Goal: Task Accomplishment & Management: Manage account settings

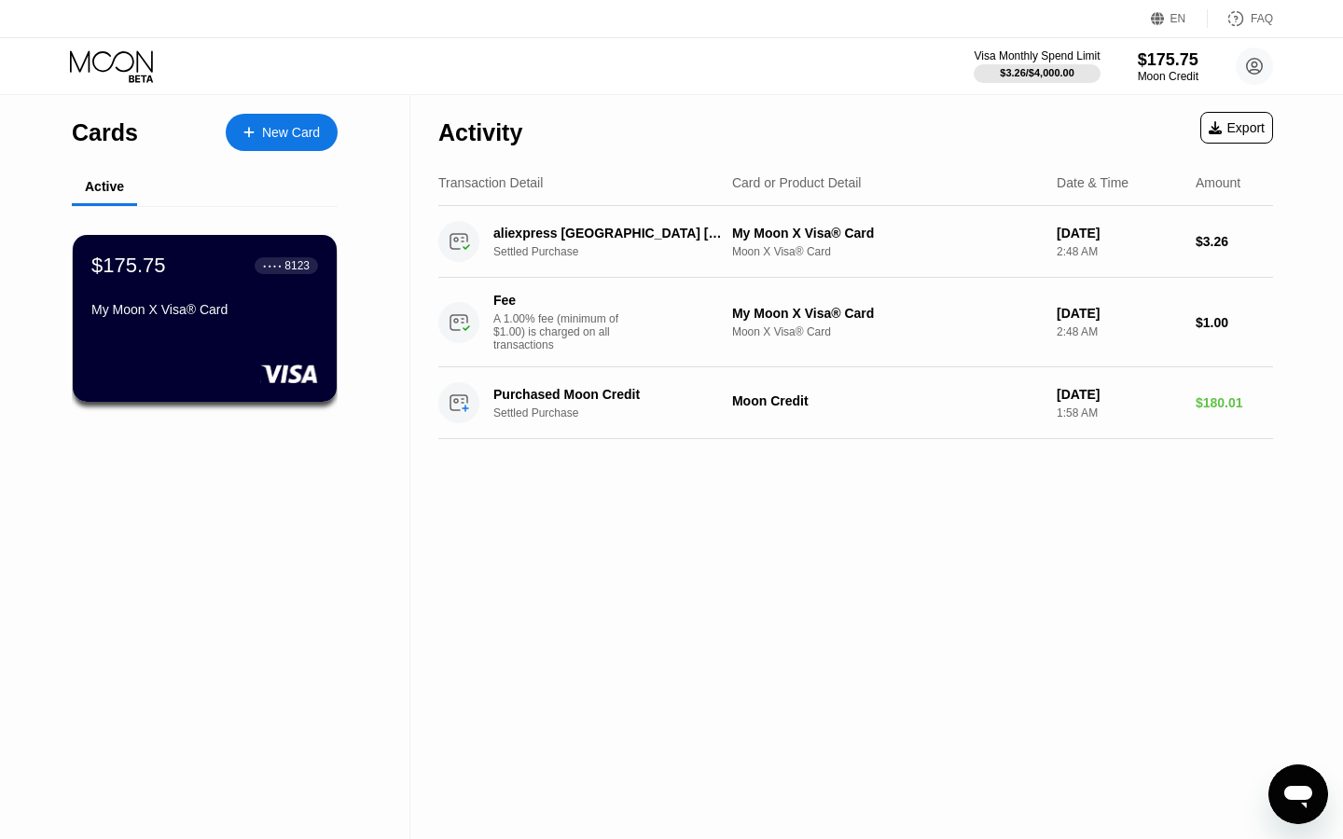
click at [219, 288] on div "$175.75 ● ● ● ● 8123 My Moon X Visa® Card" at bounding box center [204, 289] width 227 height 71
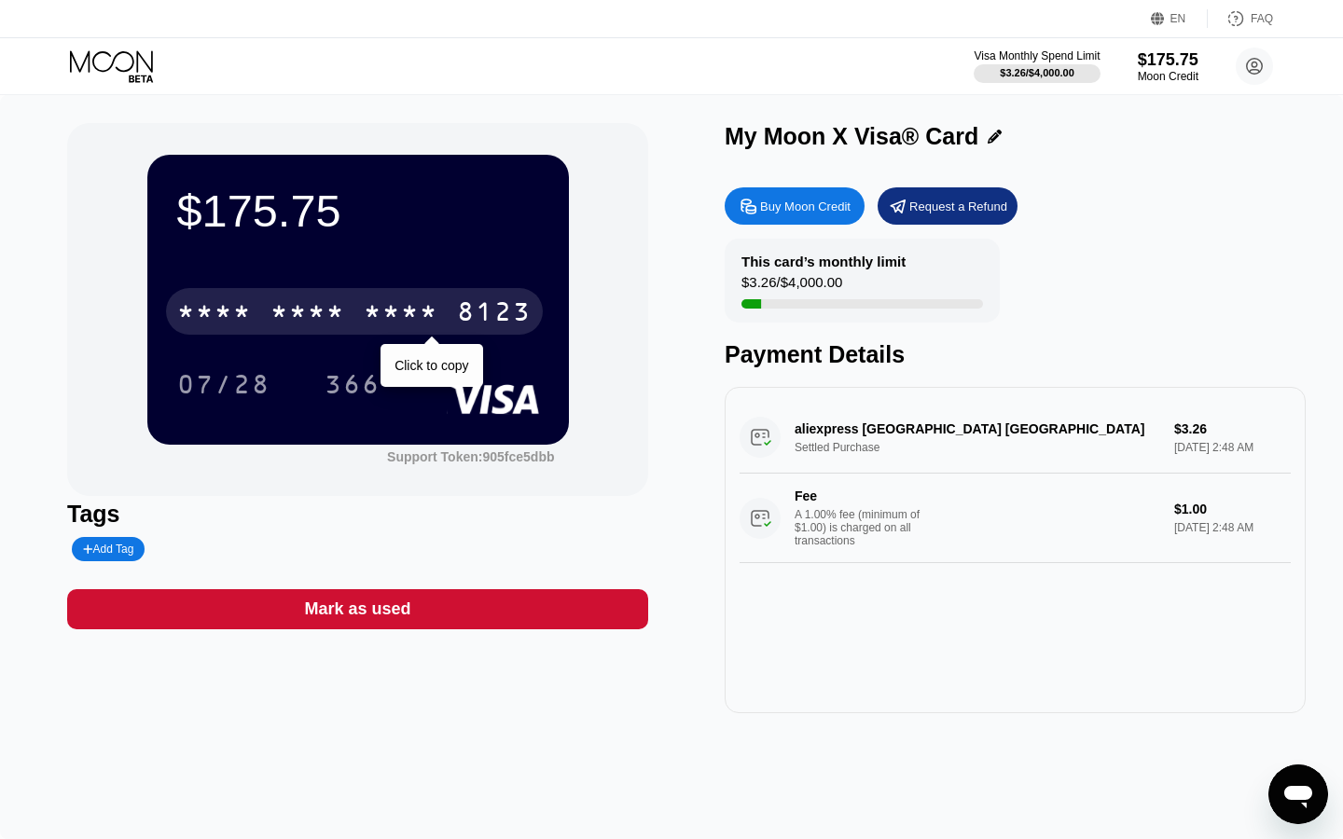
click at [219, 288] on div "* * * * * * * * * * * * 8123" at bounding box center [354, 311] width 377 height 47
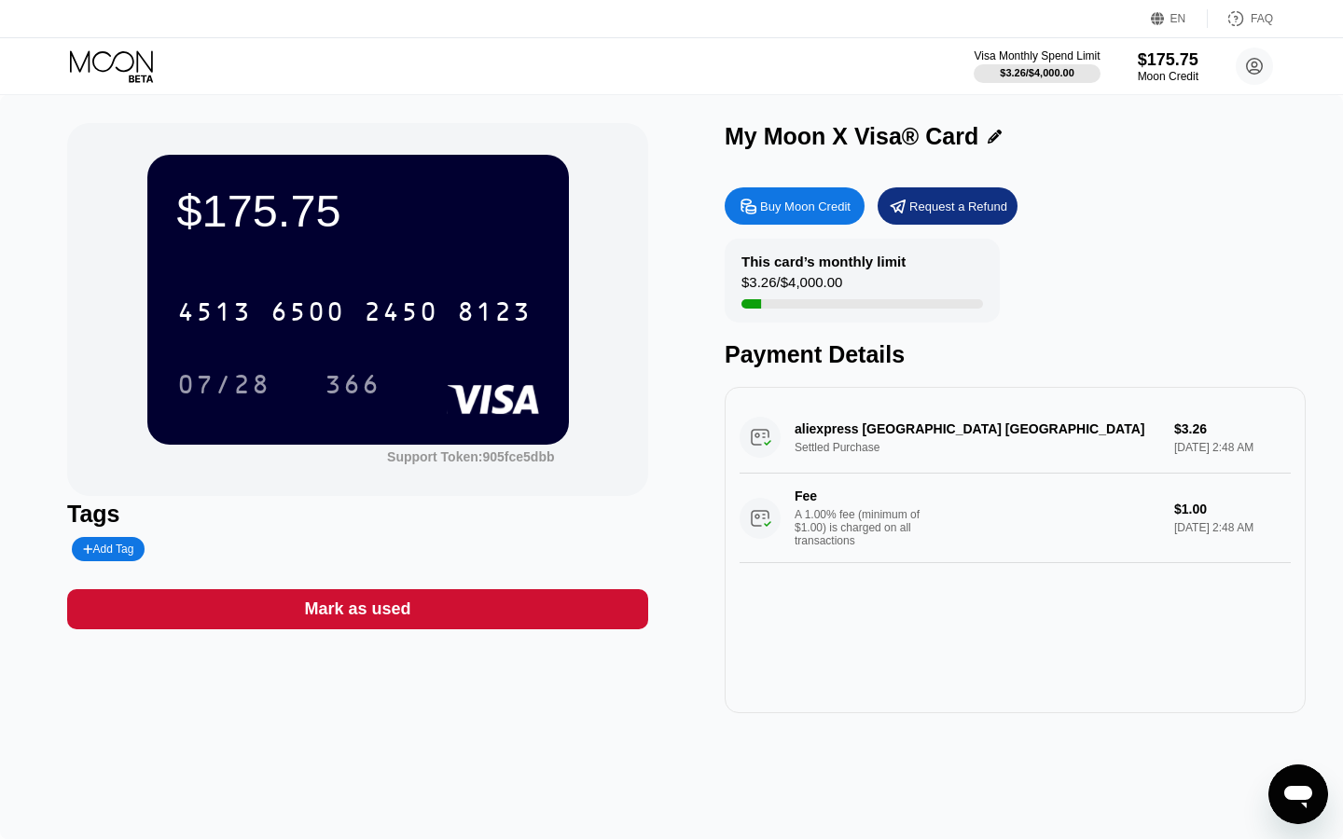
click at [723, 199] on div "$175.75 4513 6500 2450 8123 07/28 366 Support Token: 905fce5dbb Tags Add Tag Ma…" at bounding box center [671, 418] width 1209 height 590
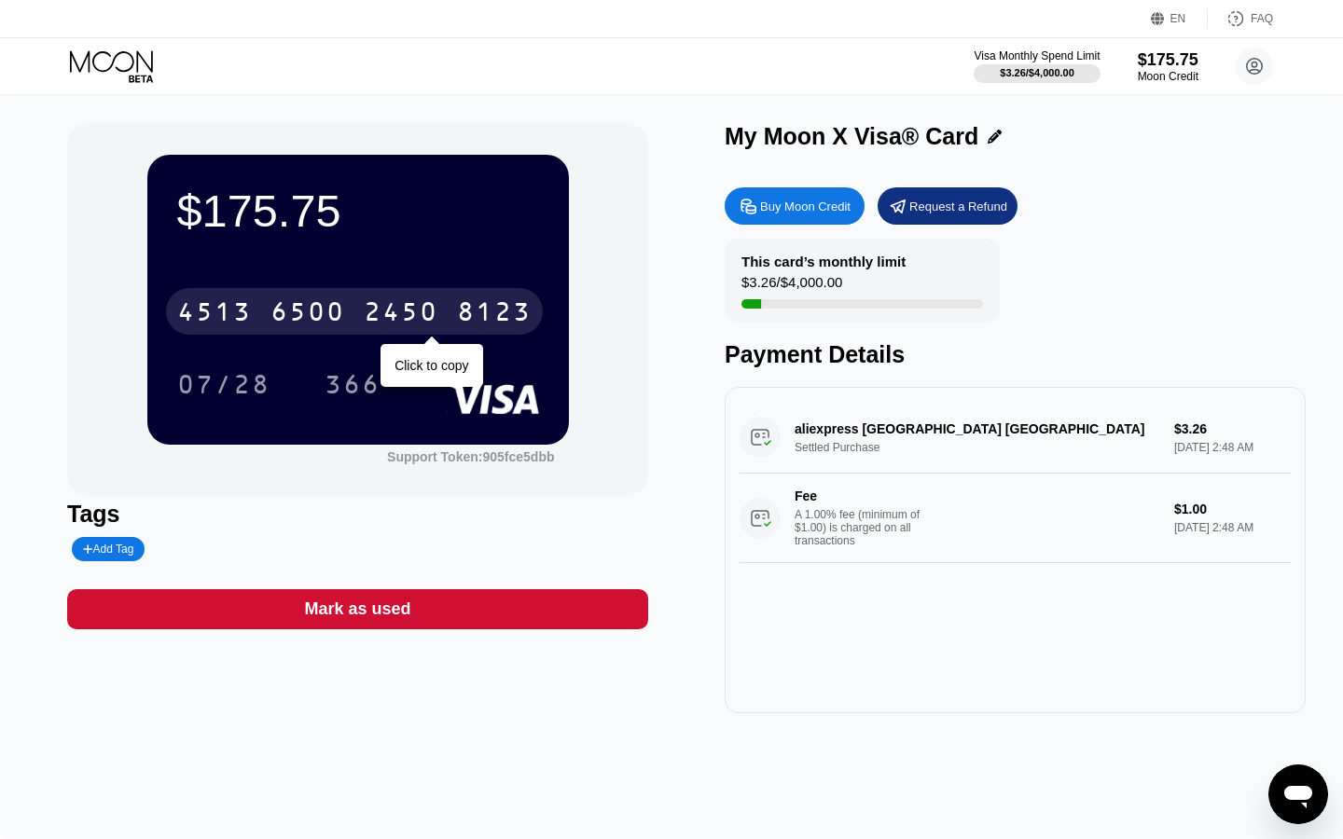
click at [437, 317] on div "2450" at bounding box center [401, 314] width 75 height 30
